Goal: Task Accomplishment & Management: Manage account settings

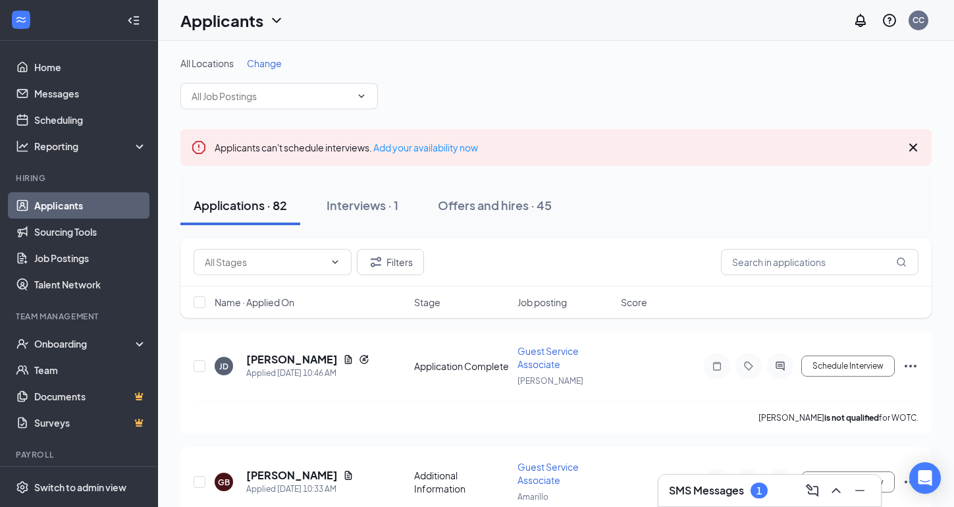
click at [103, 197] on link "Applicants" at bounding box center [90, 205] width 113 height 26
click at [337, 100] on input "text" at bounding box center [271, 96] width 159 height 14
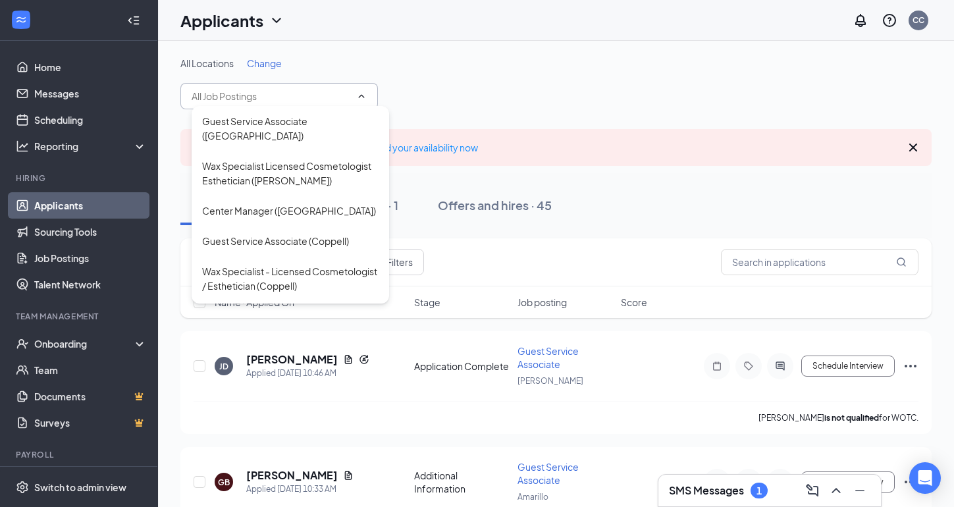
click at [336, 92] on input "text" at bounding box center [271, 96] width 159 height 14
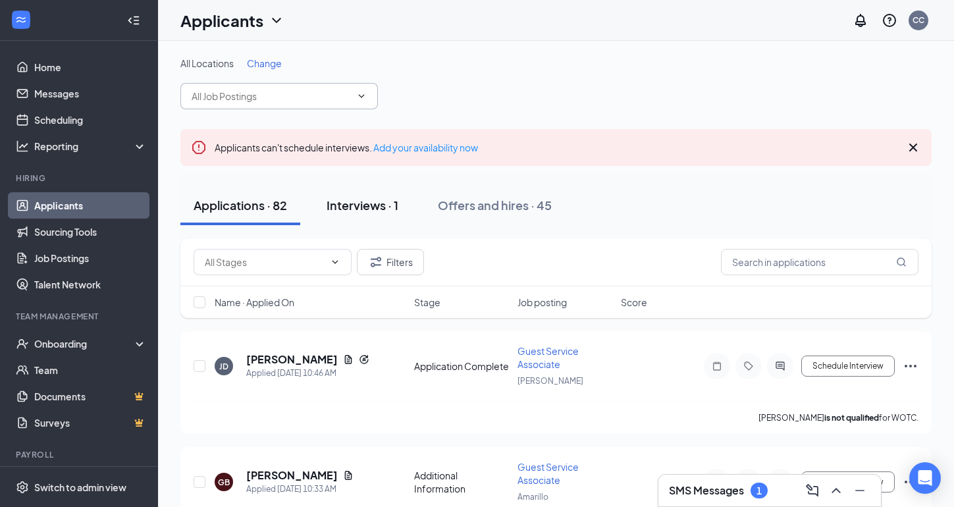
click at [394, 199] on div "Interviews · 1" at bounding box center [363, 205] width 72 height 16
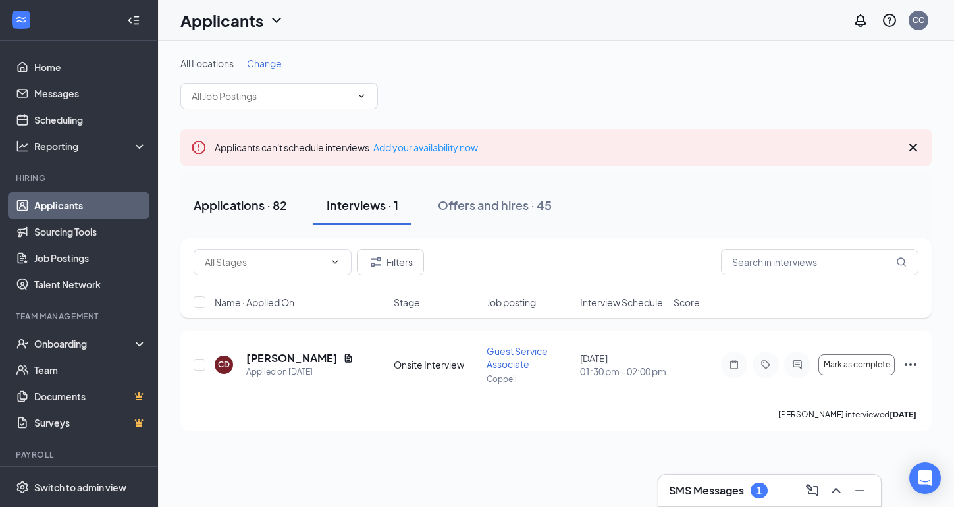
click at [263, 213] on button "Applications · 82" at bounding box center [240, 206] width 120 height 40
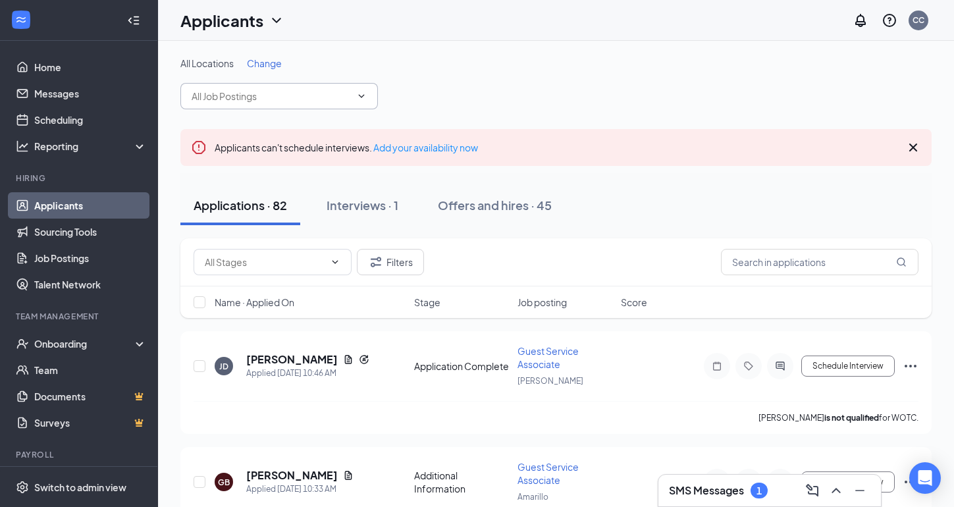
click at [313, 105] on span "Guest Service Associate (Amarillo) Wax Specialist Licensed Cosmetologist Esthet…" at bounding box center [279, 96] width 198 height 26
click at [358, 92] on icon "ChevronDown" at bounding box center [361, 96] width 11 height 11
click at [545, 77] on div "All Locations Change Guest Service Associate (Amarillo) Wax Specialist Licensed…" at bounding box center [555, 83] width 751 height 53
click at [341, 95] on input "text" at bounding box center [271, 96] width 159 height 14
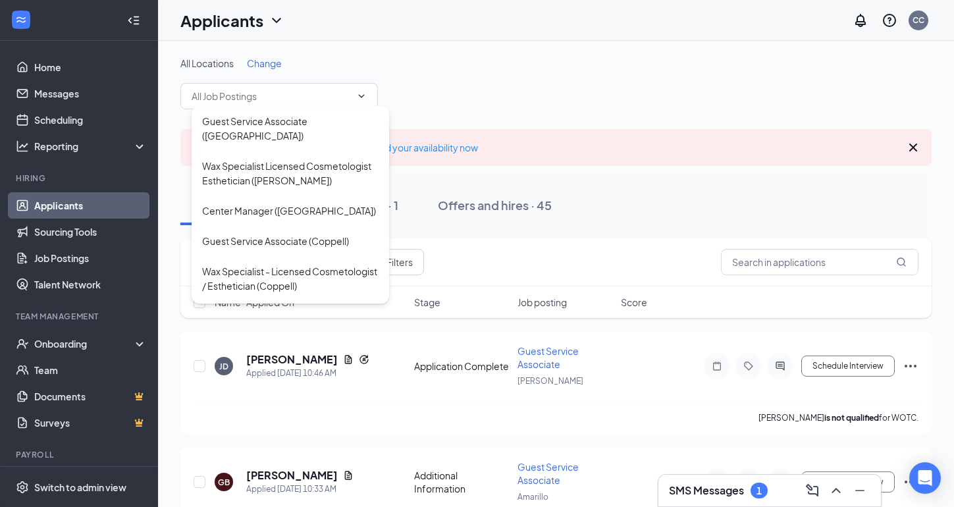
click at [531, 94] on div "All Locations Change Guest Service Associate (Amarillo) Wax Specialist Licensed…" at bounding box center [555, 83] width 751 height 53
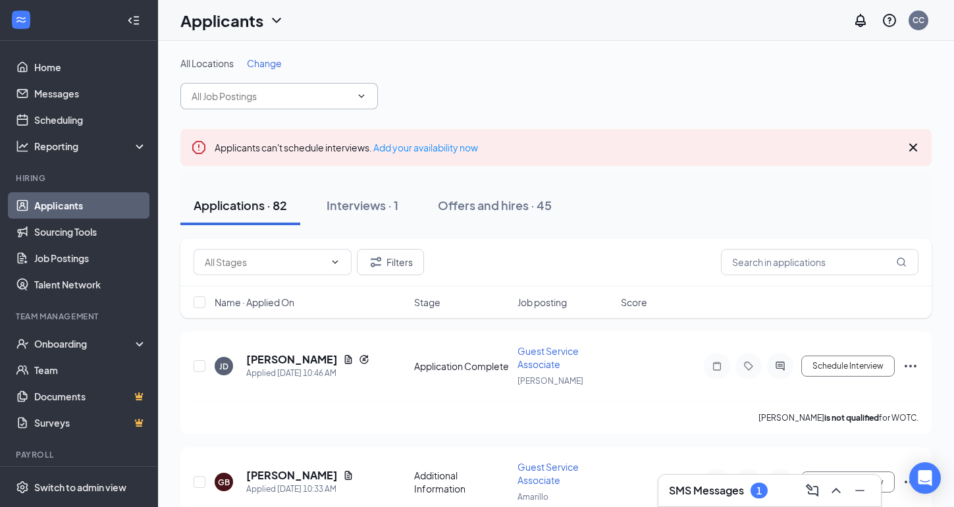
click at [336, 93] on input "text" at bounding box center [271, 96] width 159 height 14
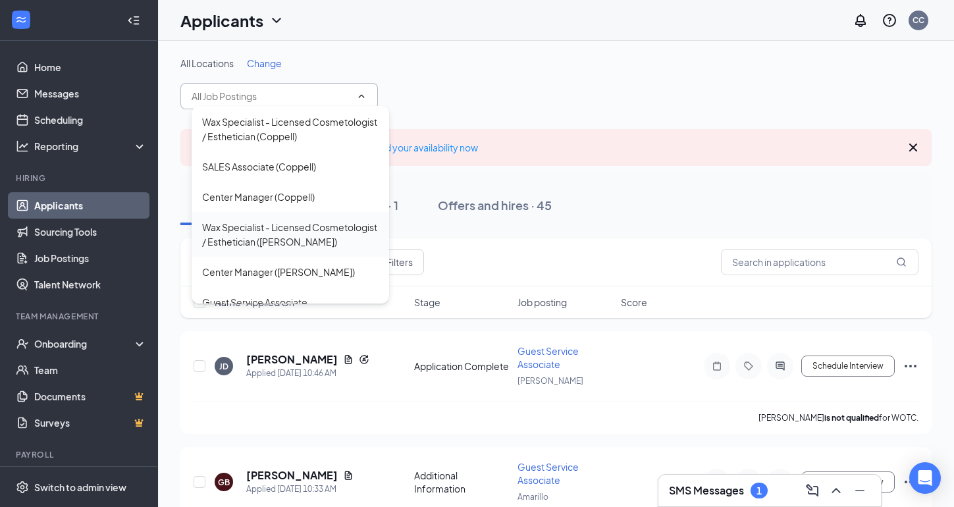
scroll to position [149, 0]
click at [318, 223] on div "Wax Specialist - Licensed Cosmetologist / Esthetician ([PERSON_NAME])" at bounding box center [290, 235] width 176 height 29
type input "Wax Specialist - Licensed Cosmetologist / Esthetician ([PERSON_NAME])"
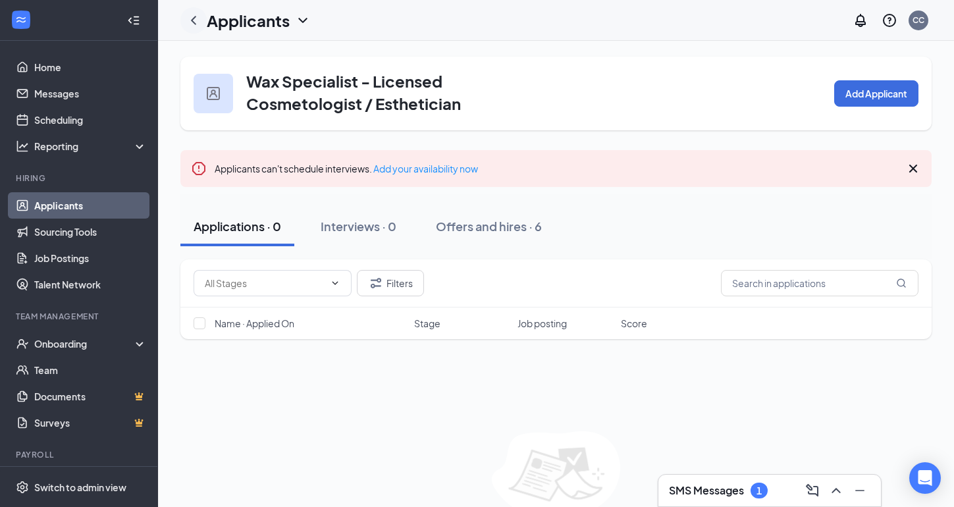
click at [190, 14] on icon "ChevronLeft" at bounding box center [194, 21] width 16 height 16
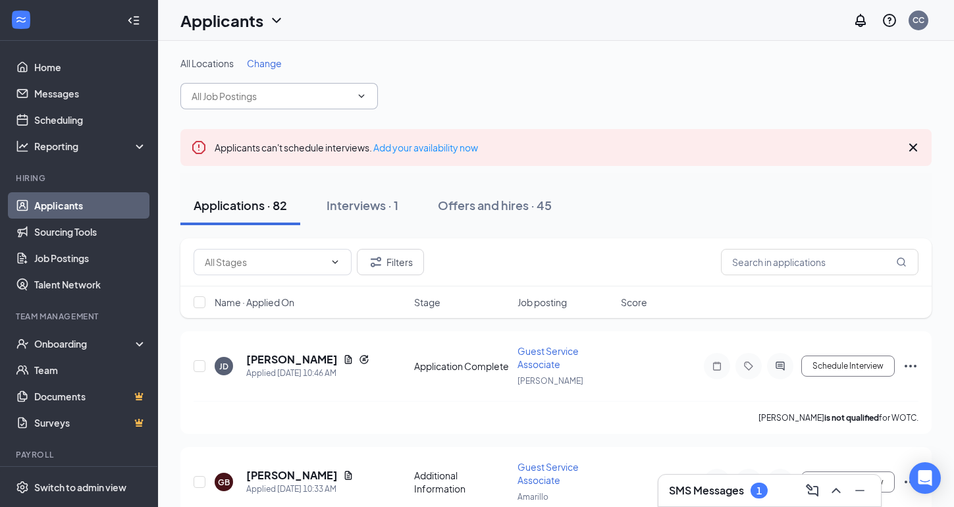
click at [283, 98] on input "text" at bounding box center [271, 96] width 159 height 14
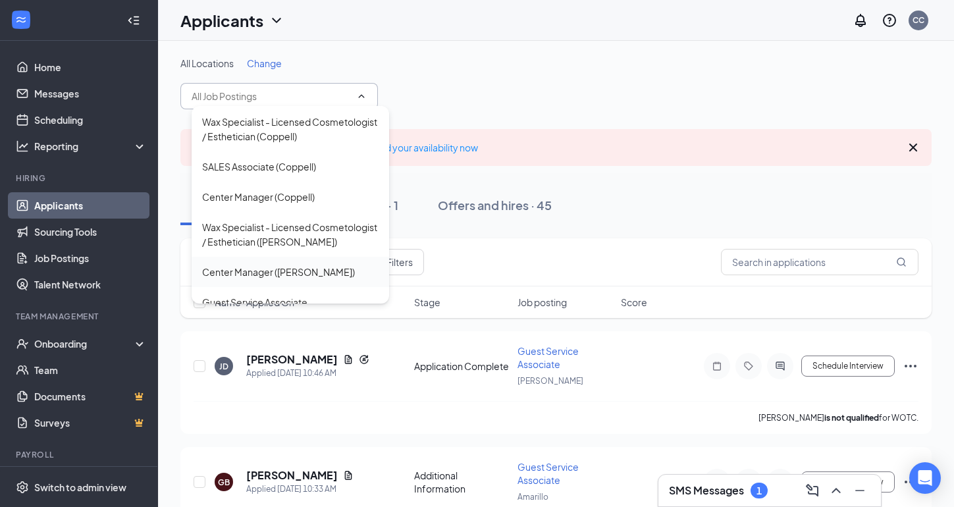
scroll to position [149, 0]
click at [294, 265] on div "Center Manager ([PERSON_NAME])" at bounding box center [278, 272] width 153 height 14
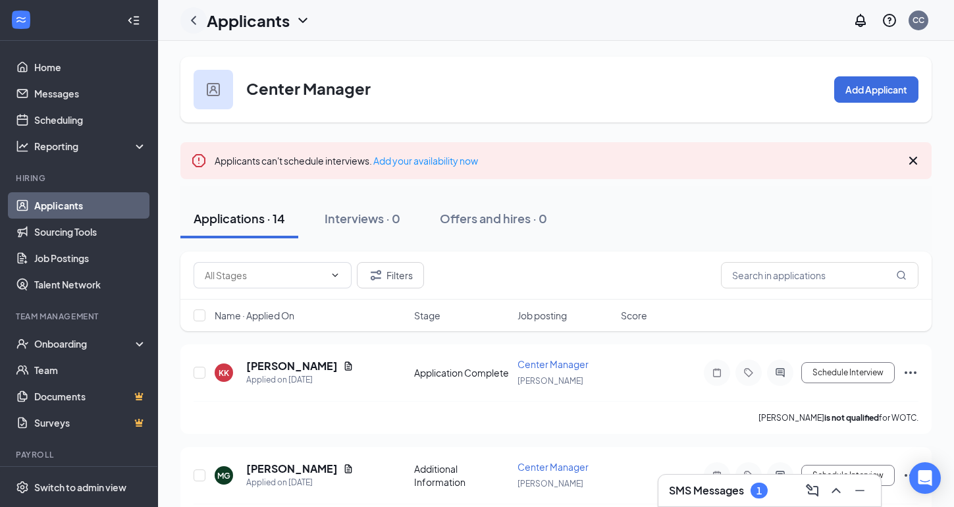
click at [202, 19] on div at bounding box center [193, 20] width 26 height 26
click at [188, 13] on icon "ChevronLeft" at bounding box center [194, 21] width 16 height 16
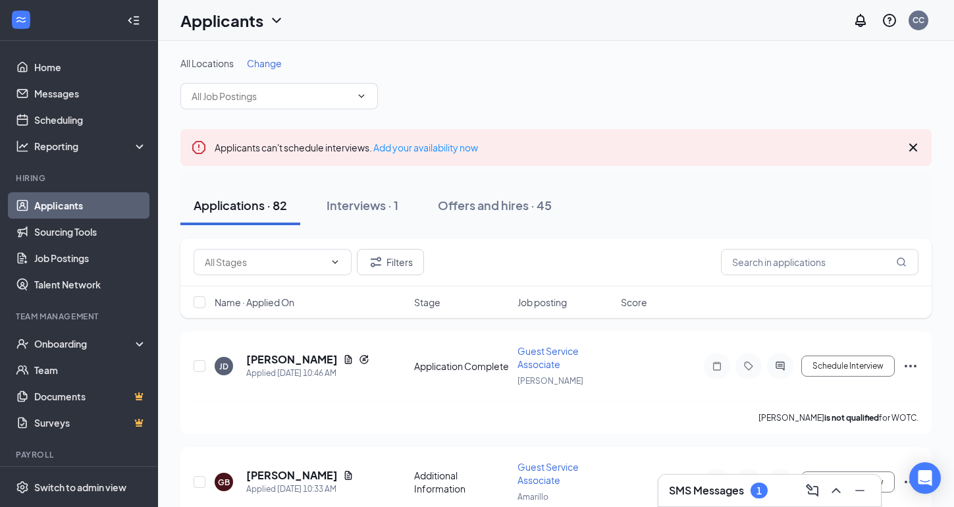
click at [265, 106] on span at bounding box center [279, 96] width 198 height 26
click at [362, 86] on span at bounding box center [279, 96] width 198 height 26
click at [360, 105] on span at bounding box center [279, 96] width 198 height 26
click at [429, 94] on div "All Locations Change" at bounding box center [555, 83] width 751 height 53
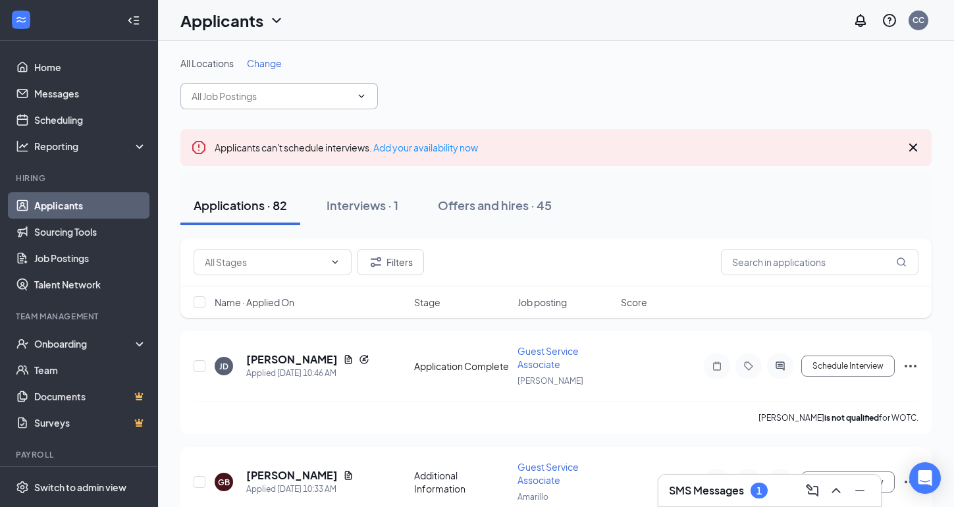
click at [371, 94] on span at bounding box center [279, 96] width 198 height 26
click at [431, 97] on div "All Locations Change" at bounding box center [555, 83] width 751 height 53
click at [365, 96] on icon "ChevronDown" at bounding box center [361, 96] width 11 height 11
click at [435, 95] on div "All Locations Change" at bounding box center [555, 83] width 751 height 53
click at [321, 90] on input "text" at bounding box center [271, 96] width 159 height 14
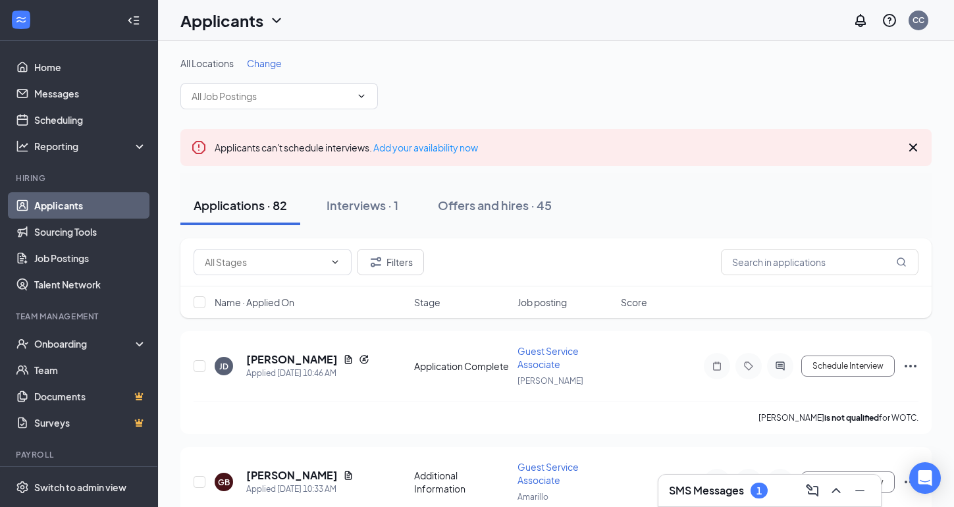
click at [352, 97] on span "Guest Service Associate (Amarillo) Wax Specialist Licensed Cosmetologist Esthet…" at bounding box center [279, 96] width 198 height 26
click at [535, 68] on div "All Locations Change" at bounding box center [555, 63] width 751 height 13
click at [362, 101] on span "Guest Service Associate (Amarillo) Wax Specialist Licensed Cosmetologist Esthet…" at bounding box center [279, 96] width 198 height 26
click at [435, 77] on div "All Locations Change Guest Service Associate (Amarillo) Wax Specialist Licensed…" at bounding box center [555, 83] width 751 height 53
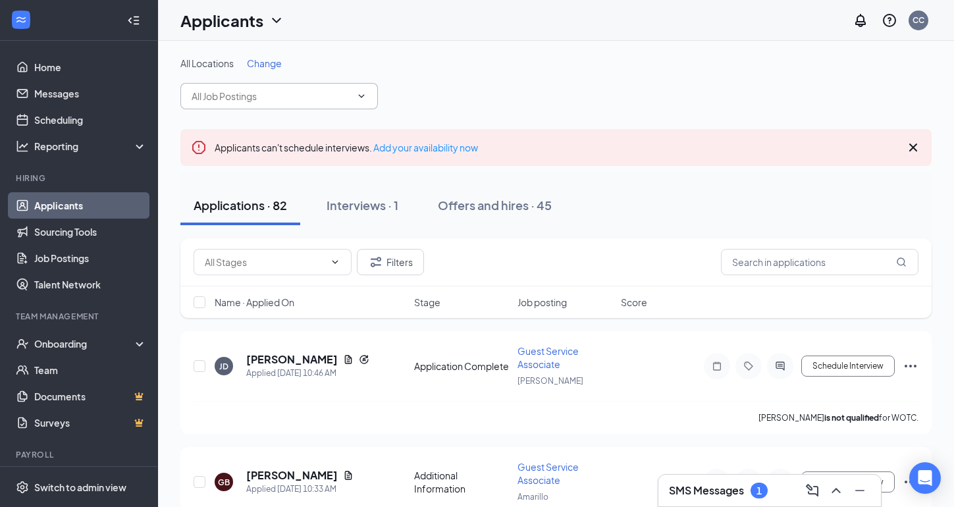
click at [366, 87] on span "Guest Service Associate (Amarillo) Wax Specialist Licensed Cosmetologist Esthet…" at bounding box center [279, 96] width 198 height 26
click at [320, 107] on span "Guest Service Associate (Amarillo) Wax Specialist Licensed Cosmetologist Esthet…" at bounding box center [279, 96] width 198 height 26
click at [405, 81] on div "All Locations Change Guest Service Associate (Amarillo) Wax Specialist Licensed…" at bounding box center [555, 83] width 751 height 53
click at [314, 102] on input "text" at bounding box center [271, 96] width 159 height 14
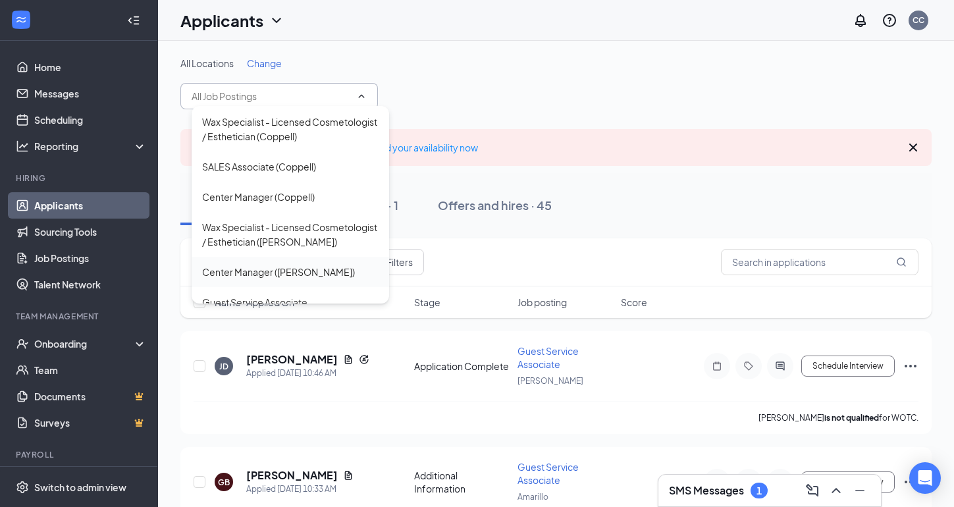
scroll to position [149, 0]
click at [283, 296] on div "Guest Service Associate ([PERSON_NAME])" at bounding box center [290, 310] width 176 height 29
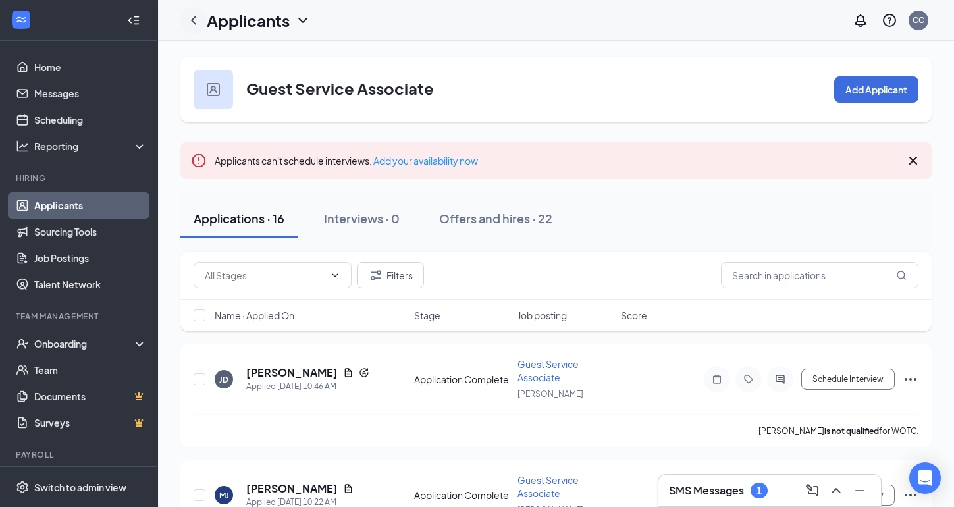
click at [196, 13] on icon "ChevronLeft" at bounding box center [194, 21] width 16 height 16
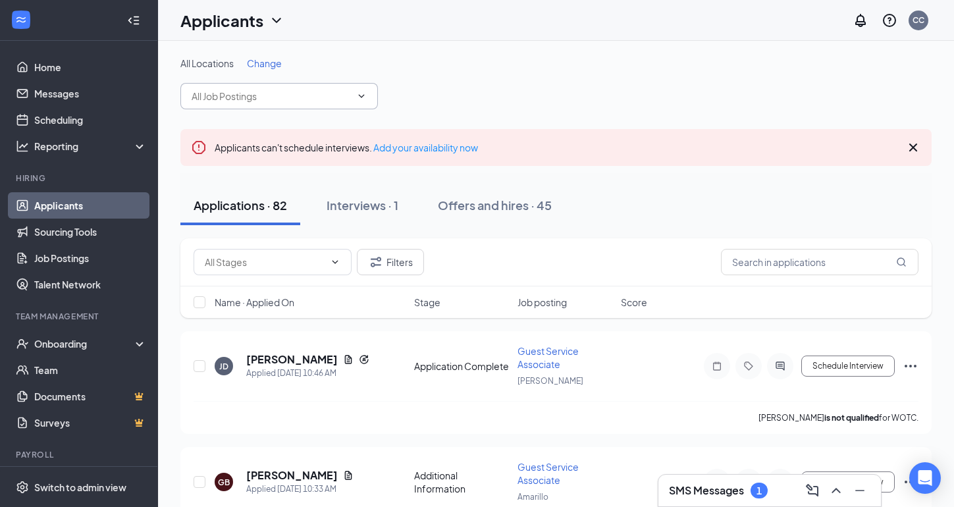
click at [292, 104] on span at bounding box center [279, 96] width 198 height 26
click at [369, 93] on span at bounding box center [279, 96] width 198 height 26
click at [448, 70] on div "All Locations Change" at bounding box center [555, 83] width 751 height 53
click at [337, 81] on div "All Locations Change" at bounding box center [555, 83] width 751 height 53
click at [337, 88] on span at bounding box center [279, 96] width 198 height 26
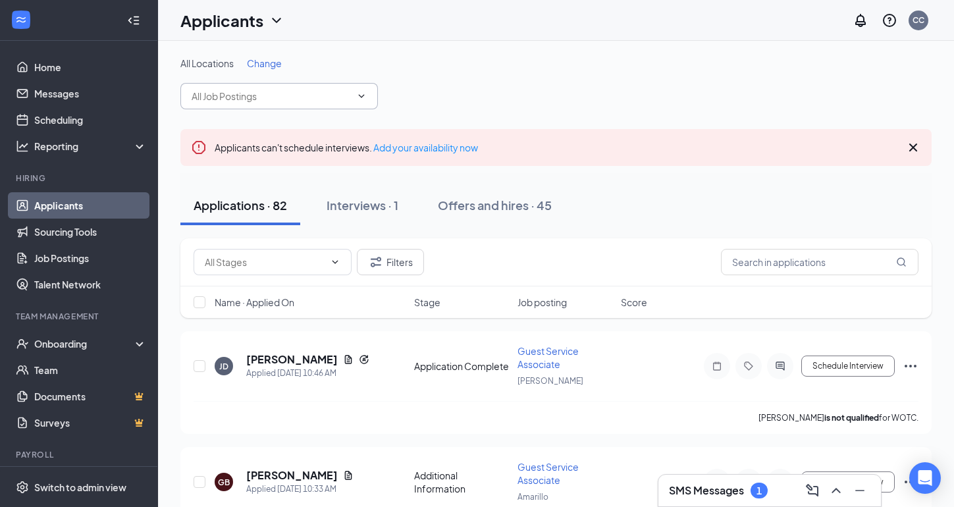
click at [362, 92] on icon "ChevronDown" at bounding box center [361, 96] width 11 height 11
click at [340, 94] on input "text" at bounding box center [271, 96] width 159 height 14
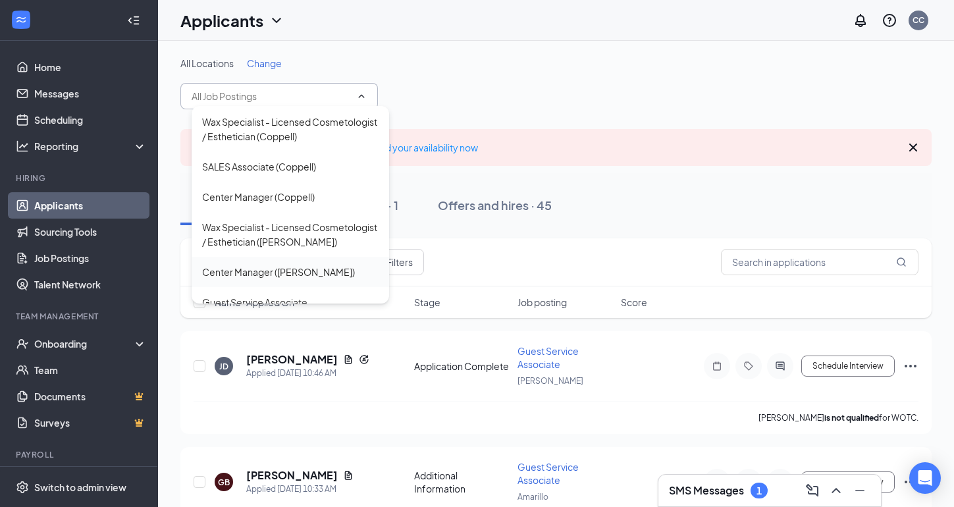
scroll to position [149, 0]
click at [317, 265] on div "Center Manager ([PERSON_NAME])" at bounding box center [290, 272] width 176 height 14
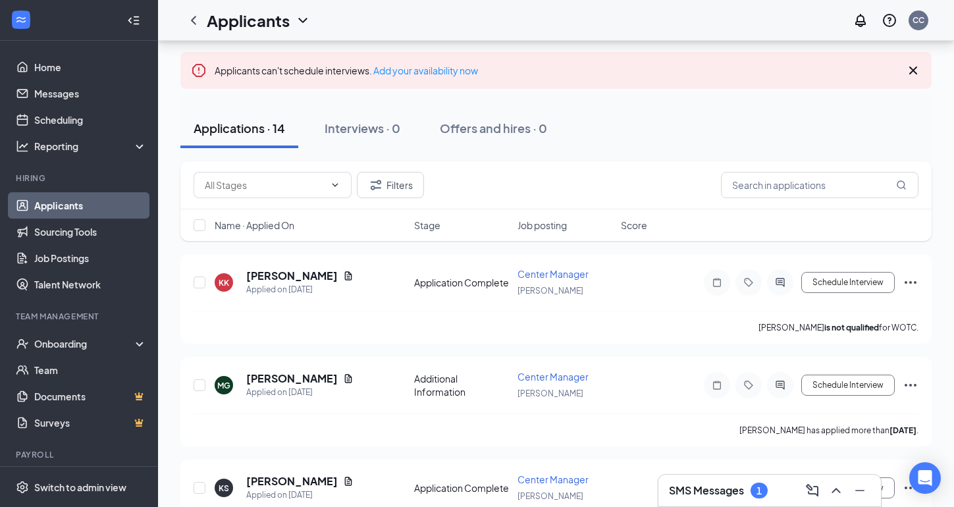
scroll to position [93, 0]
